Goal: Download file/media

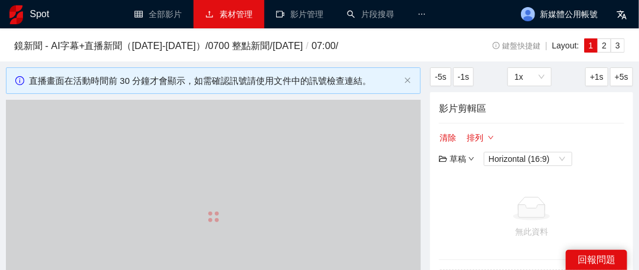
click at [229, 19] on link "素材管理" at bounding box center [228, 13] width 47 height 9
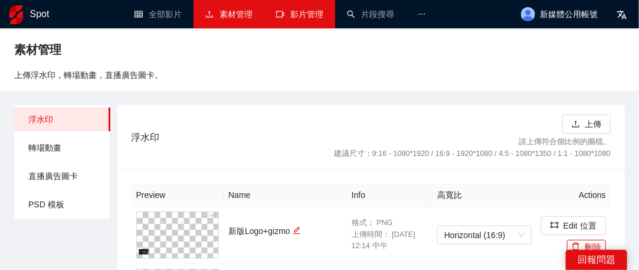
click at [298, 19] on link "影片管理" at bounding box center [299, 13] width 47 height 9
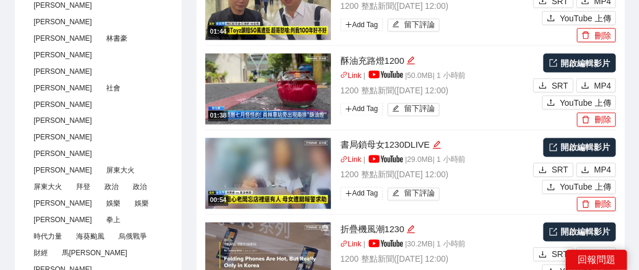
scroll to position [885, 0]
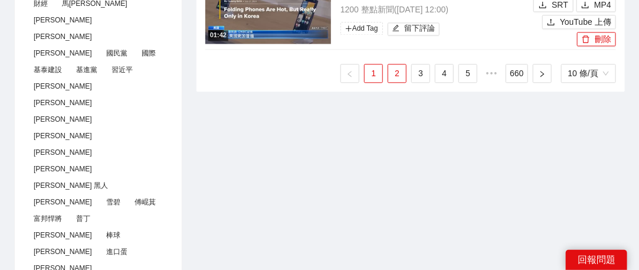
click at [405, 68] on link "2" at bounding box center [397, 73] width 18 height 18
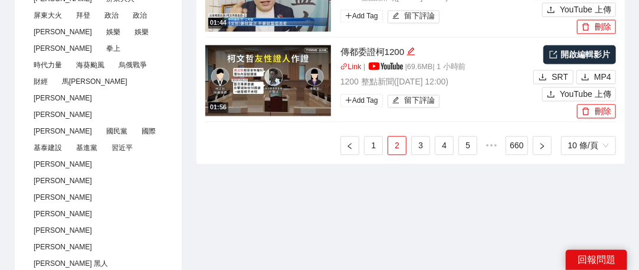
scroll to position [767, 0]
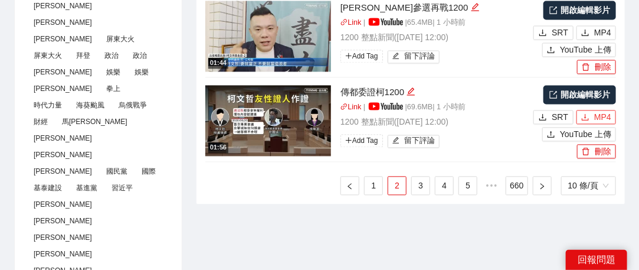
click at [589, 113] on icon "download" at bounding box center [585, 117] width 8 height 8
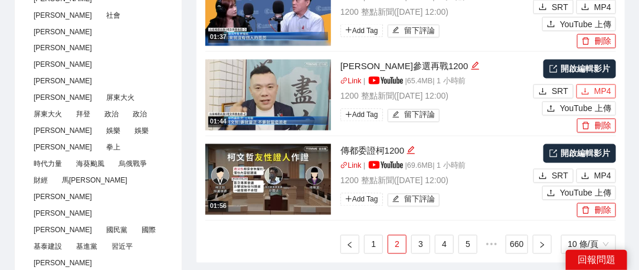
click at [608, 87] on span "MP4" at bounding box center [602, 91] width 17 height 13
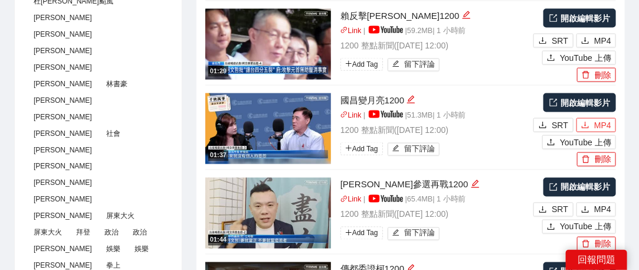
click at [602, 122] on span "MP4" at bounding box center [602, 125] width 17 height 13
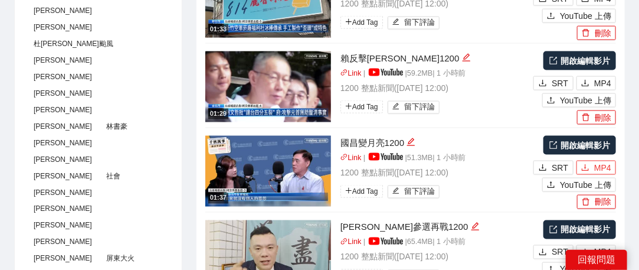
scroll to position [531, 0]
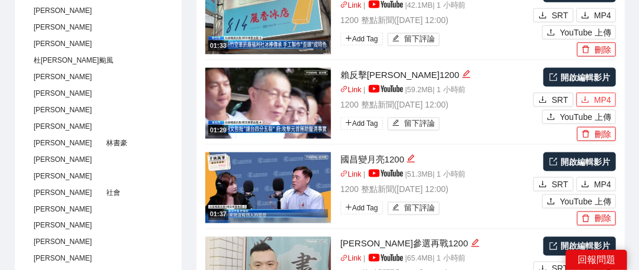
click at [601, 99] on span "MP4" at bounding box center [602, 99] width 17 height 13
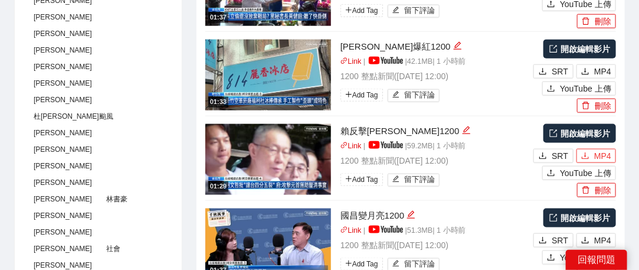
scroll to position [413, 0]
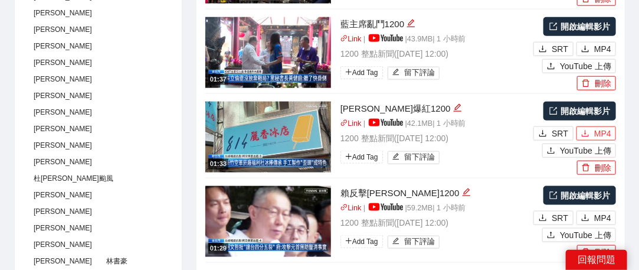
click at [604, 130] on span "MP4" at bounding box center [602, 133] width 17 height 13
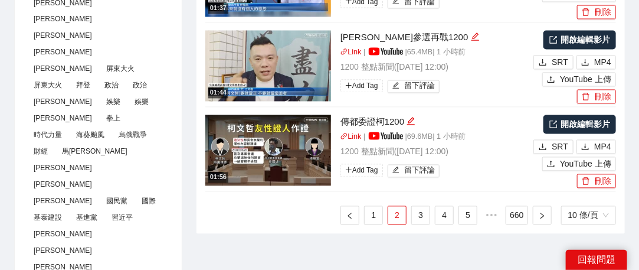
scroll to position [767, 0]
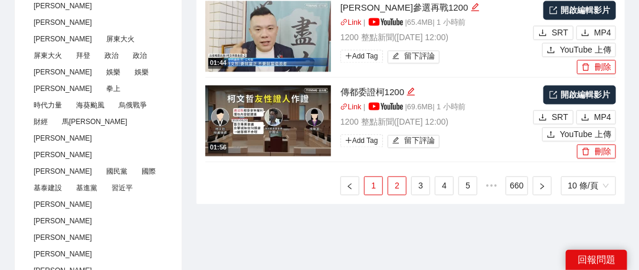
click at [376, 188] on link "1" at bounding box center [374, 185] width 18 height 18
